Goal: Task Accomplishment & Management: Complete application form

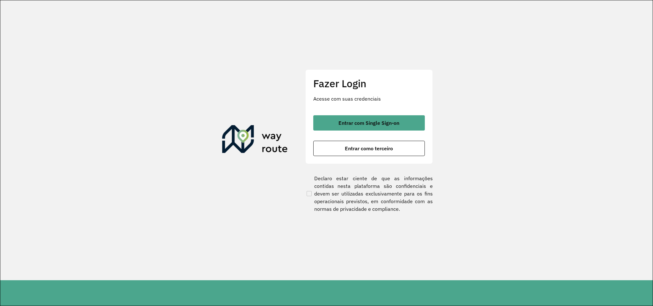
click at [358, 157] on div "Fazer Login Acesse com suas credenciais Entrar com Single Sign-on Entrar como t…" at bounding box center [368, 116] width 127 height 94
click at [355, 150] on span "Entrar como terceiro" at bounding box center [369, 148] width 48 height 5
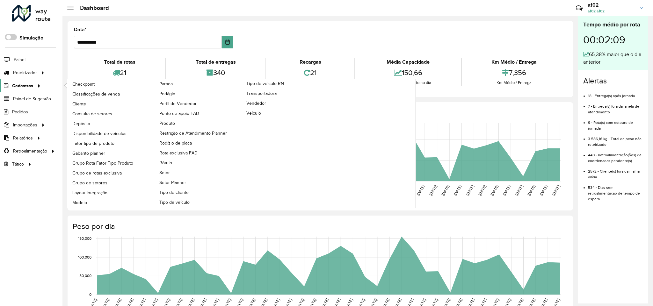
click at [30, 86] on span "Cadastros" at bounding box center [22, 85] width 21 height 7
click at [79, 102] on span "Cliente" at bounding box center [79, 104] width 15 height 7
